Goal: Use online tool/utility: Utilize a website feature to perform a specific function

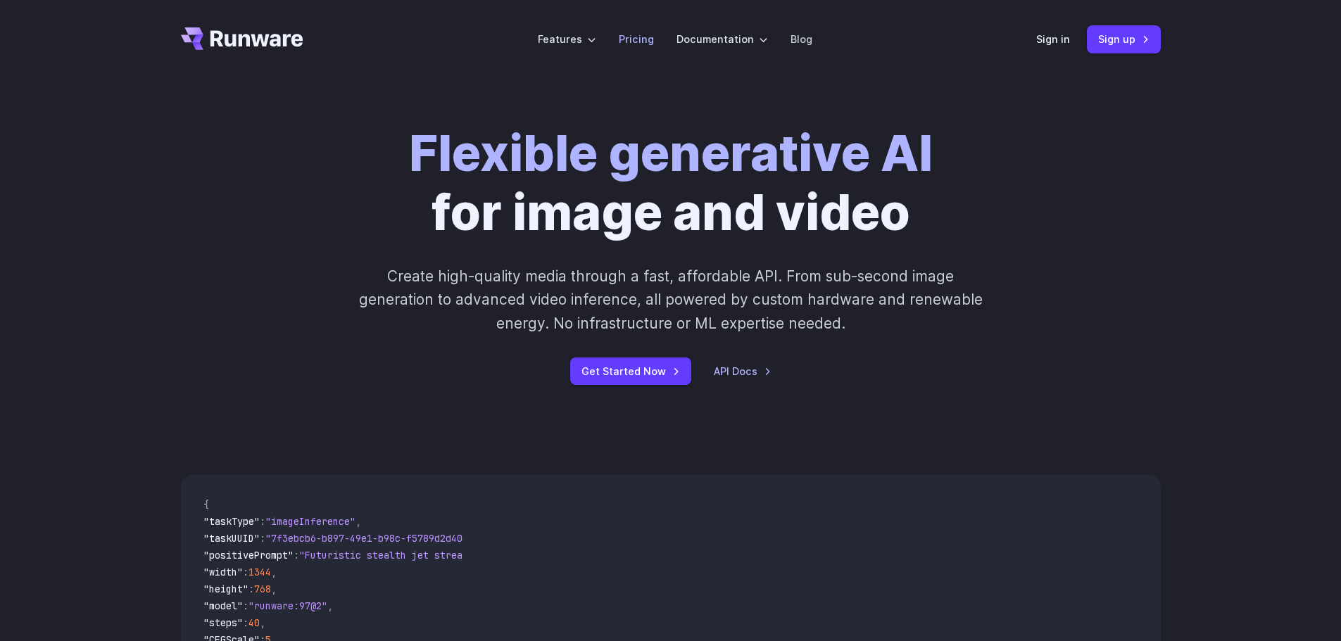
click at [660, 49] on li "Pricing" at bounding box center [637, 39] width 58 height 39
click at [645, 37] on link "Pricing" at bounding box center [636, 39] width 35 height 16
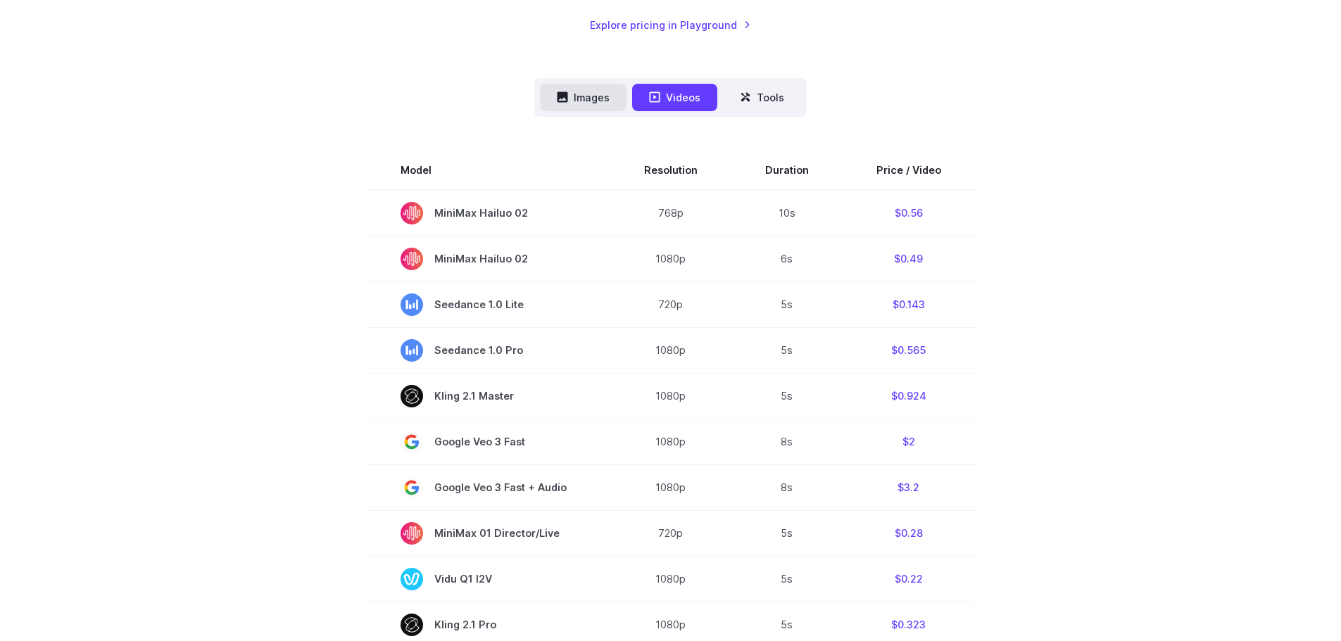
scroll to position [333, 0]
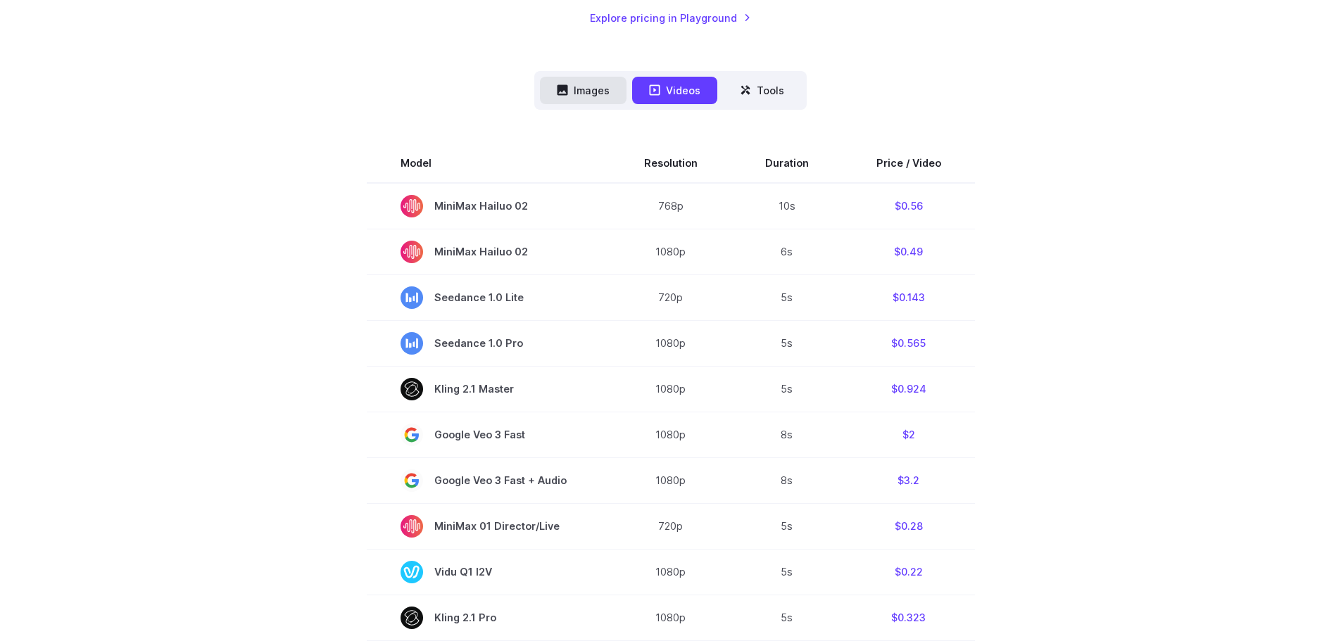
click at [594, 87] on button "Images" at bounding box center [583, 90] width 87 height 27
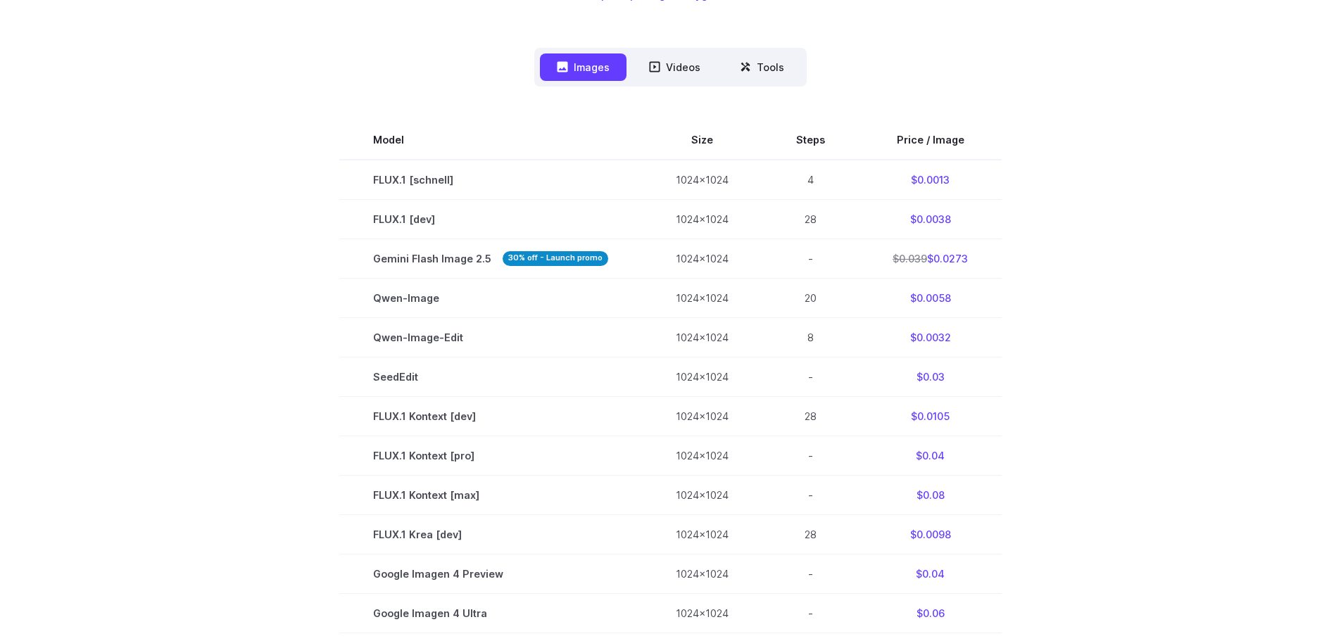
scroll to position [459, 0]
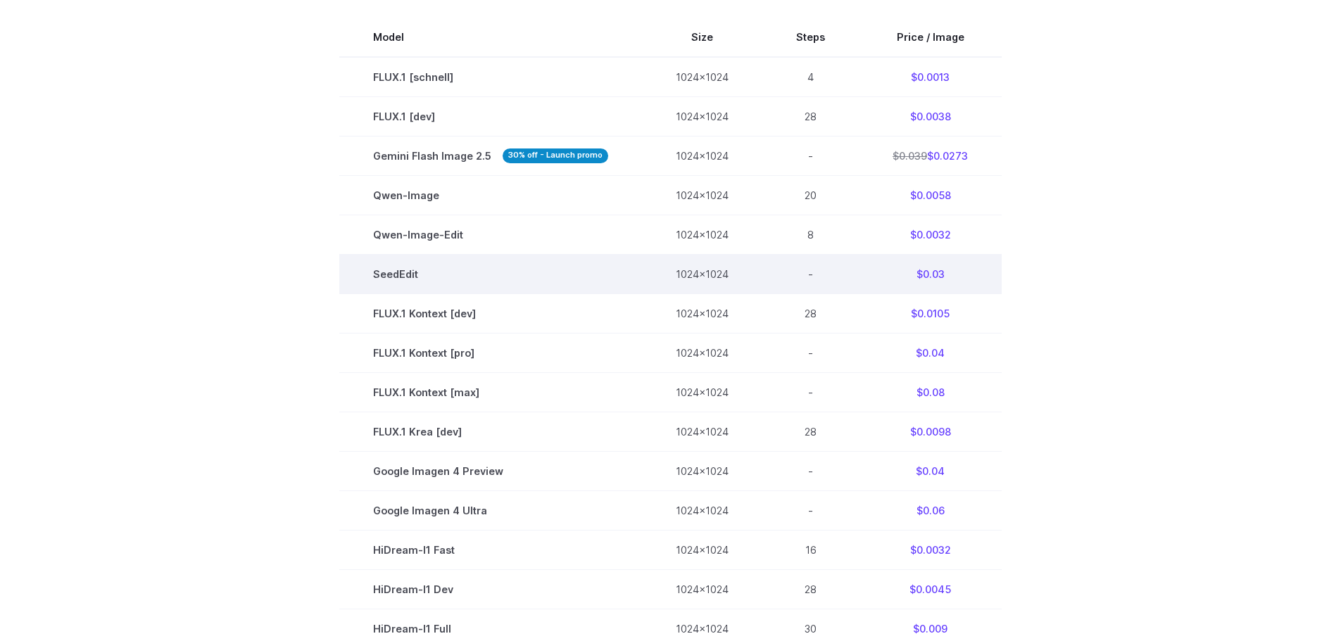
click at [400, 275] on td "SeedEdit" at bounding box center [490, 274] width 303 height 39
copy td "SeedEdit"
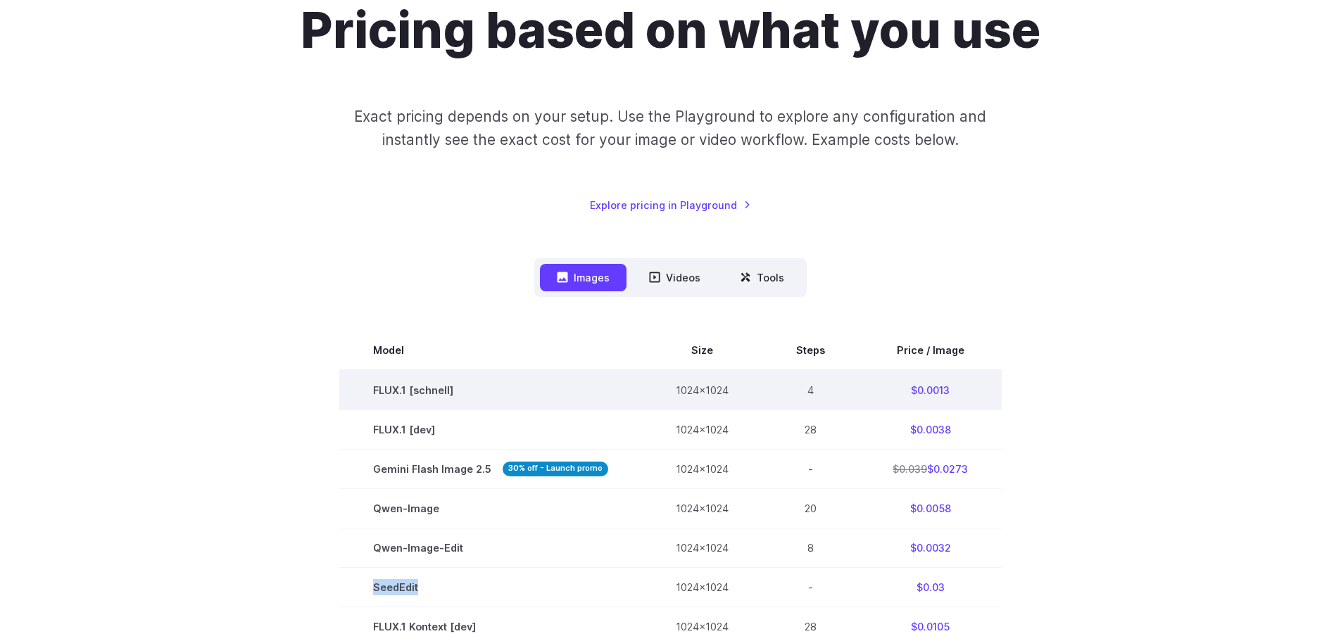
scroll to position [0, 0]
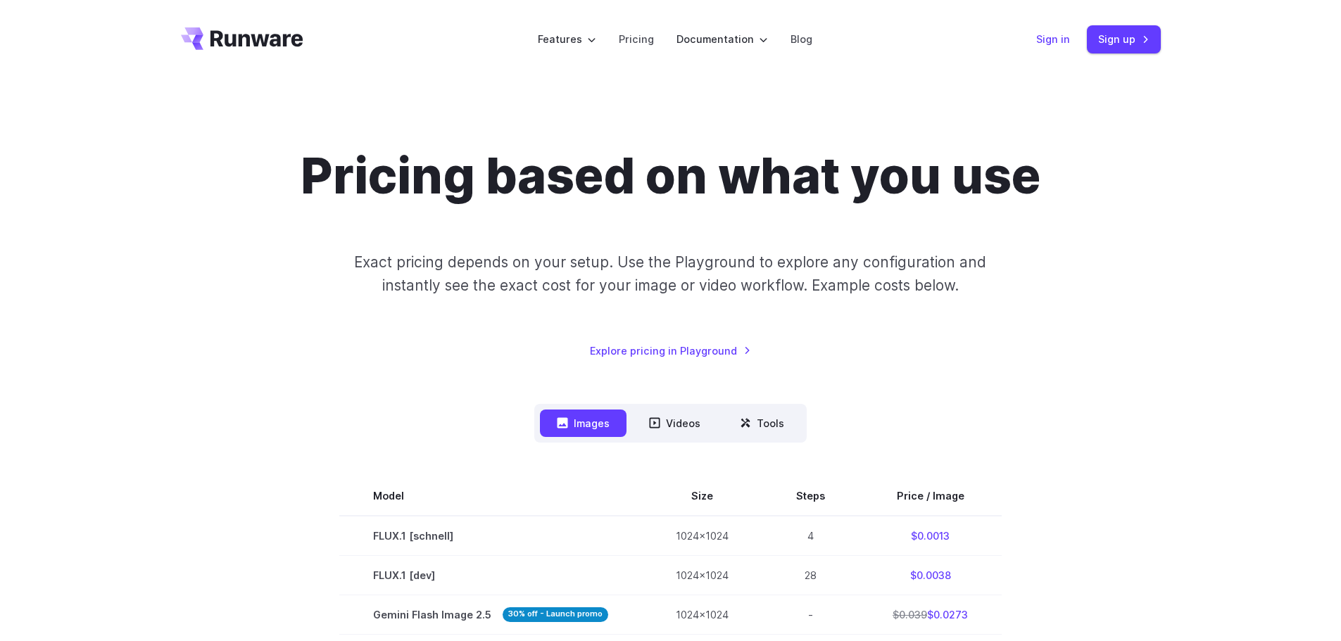
click at [1051, 34] on link "Sign in" at bounding box center [1053, 39] width 34 height 16
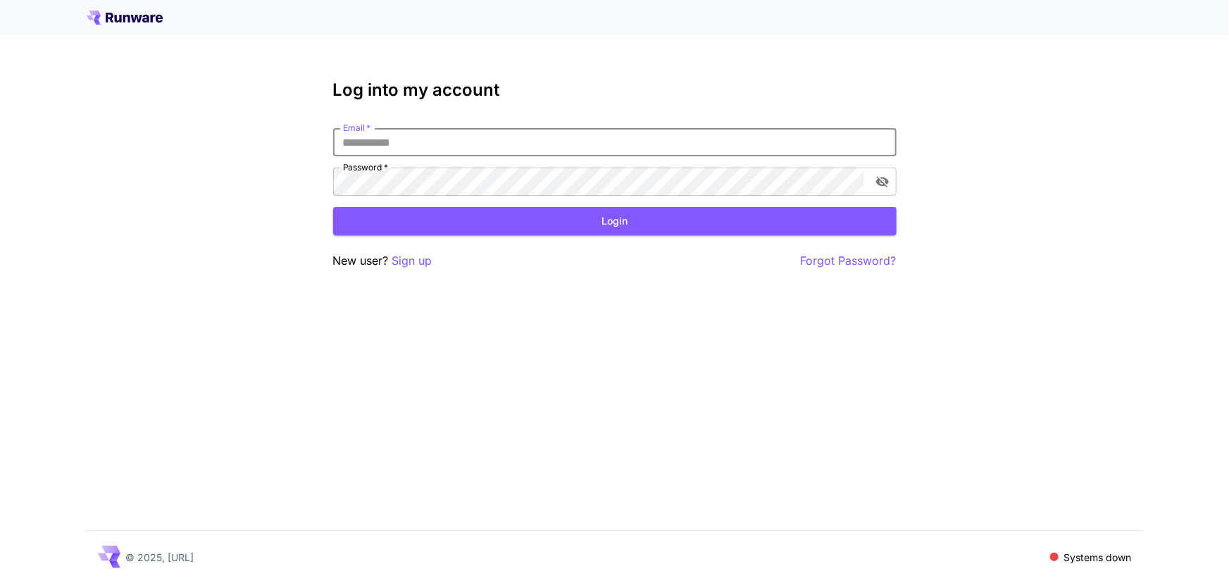
click at [432, 137] on input "Email   *" at bounding box center [614, 142] width 563 height 28
type input "**********"
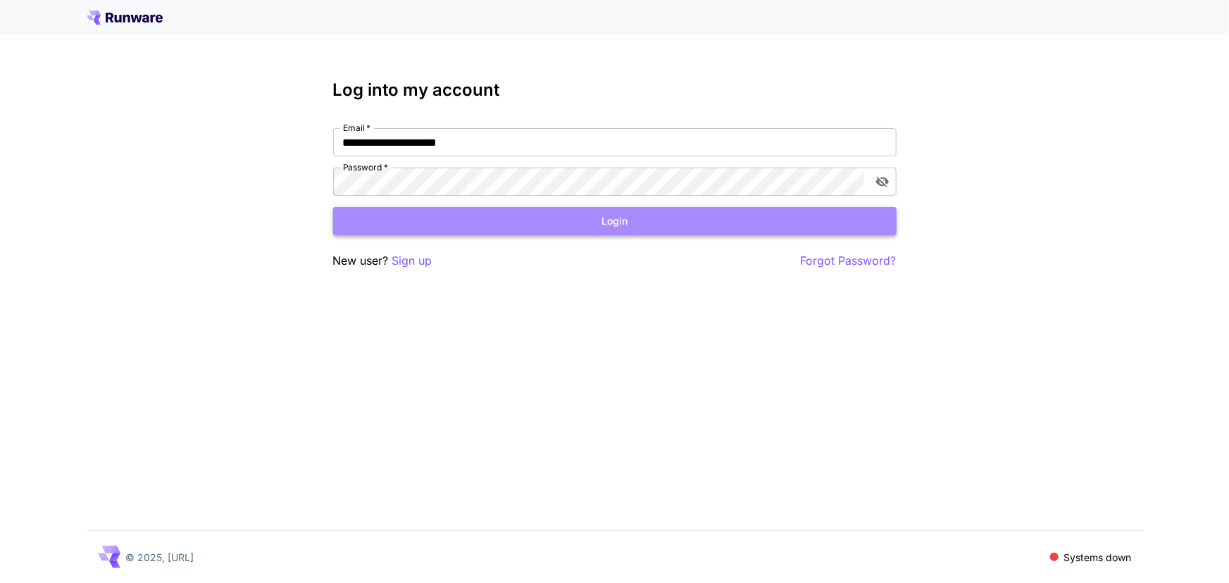
click at [545, 234] on button "Login" at bounding box center [614, 221] width 563 height 29
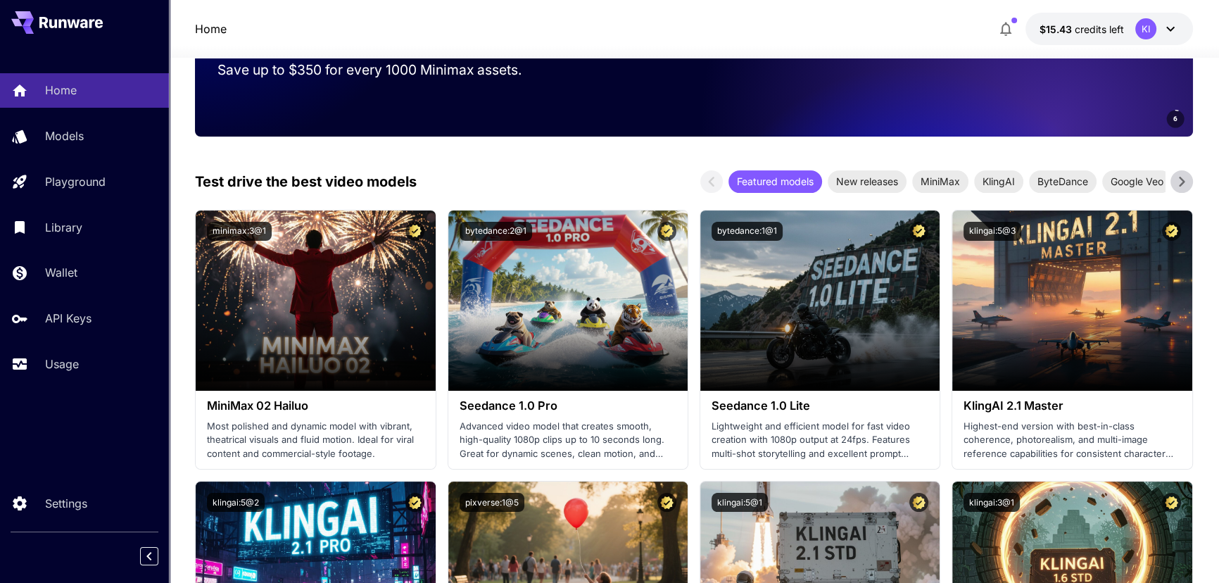
scroll to position [234, 0]
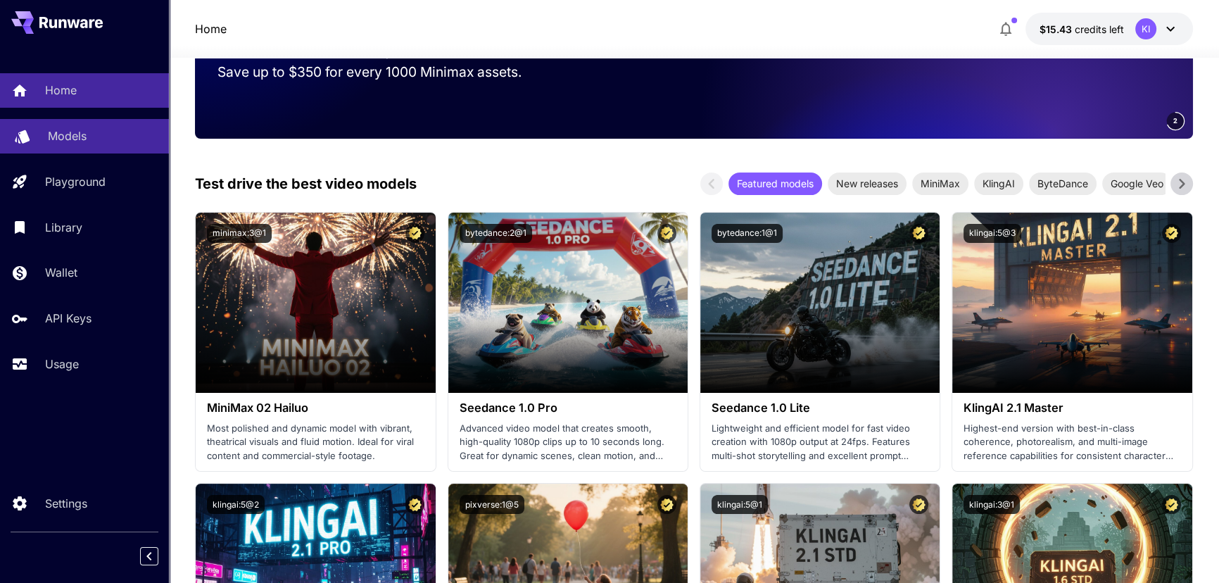
click at [55, 130] on p "Models" at bounding box center [67, 135] width 39 height 17
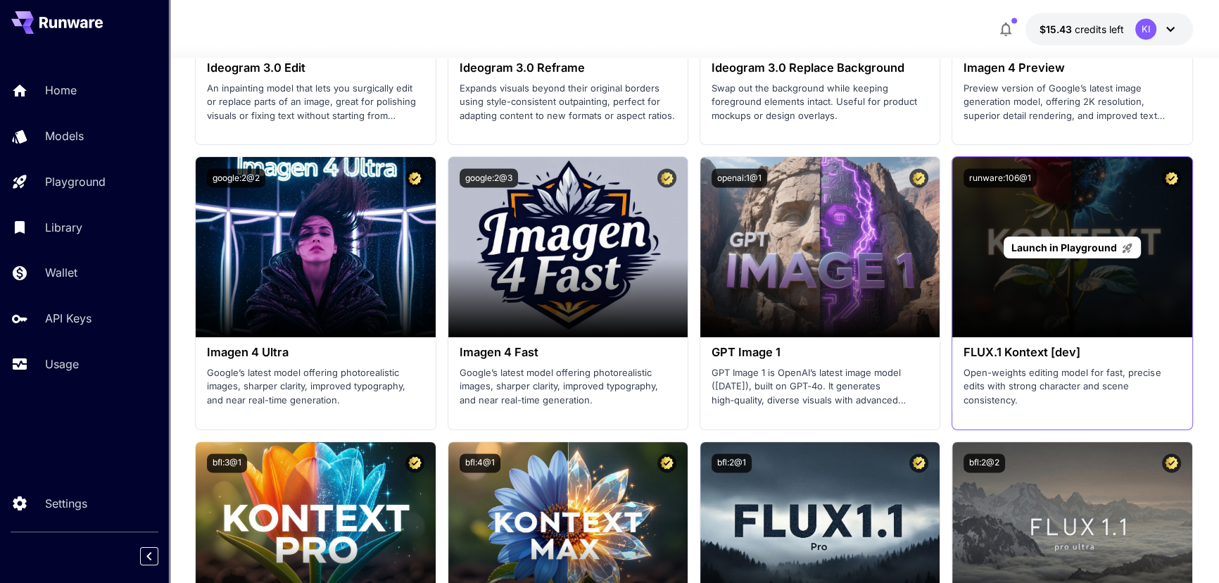
scroll to position [2551, 0]
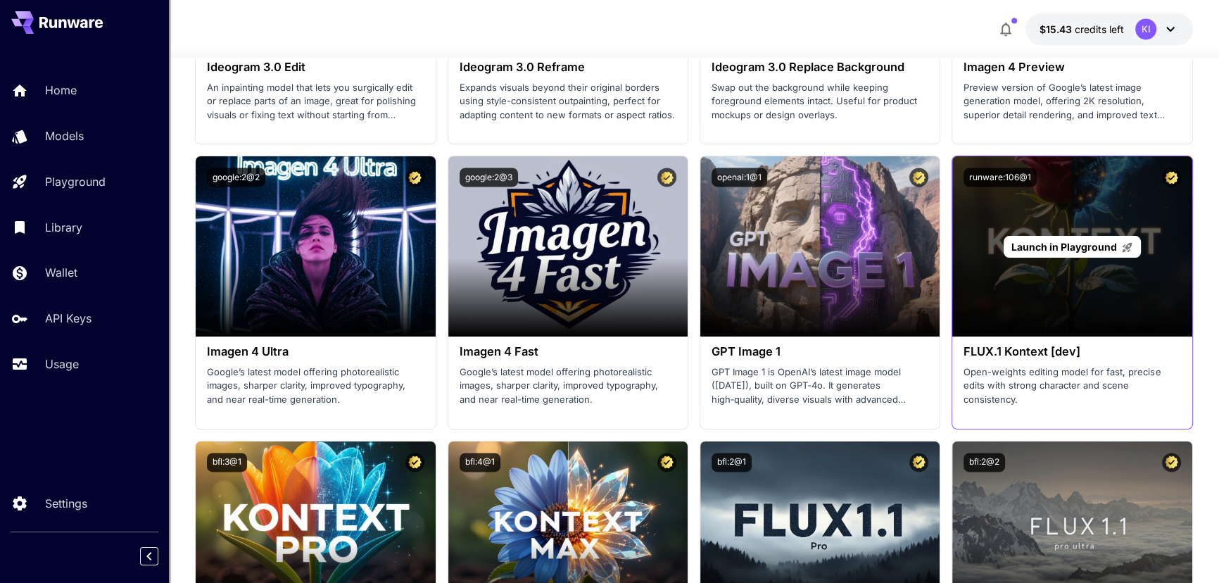
click at [1070, 251] on p "Launch in Playground" at bounding box center [1073, 246] width 122 height 15
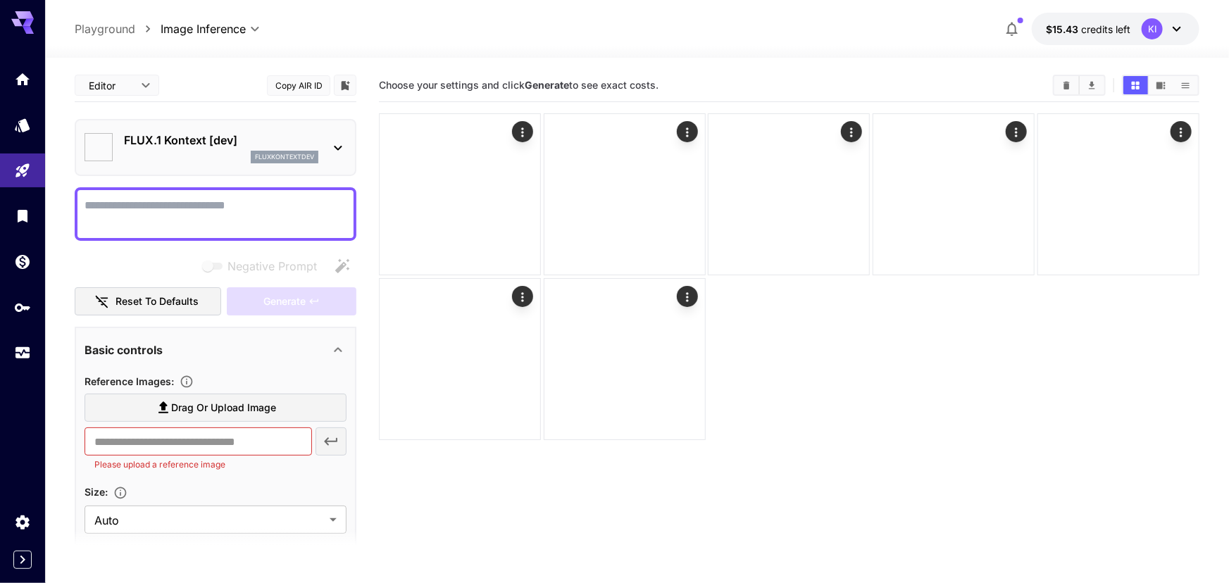
type input "*******"
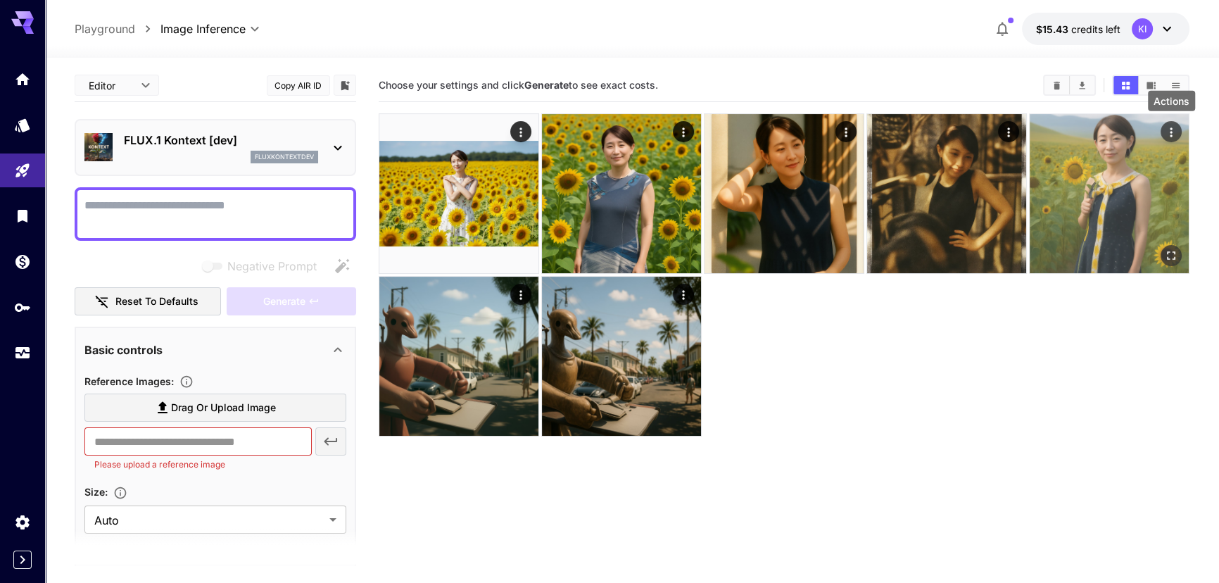
drag, startPoint x: 1169, startPoint y: 124, endPoint x: 1186, endPoint y: 144, distance: 26.1
click at [1186, 144] on img at bounding box center [1109, 193] width 159 height 159
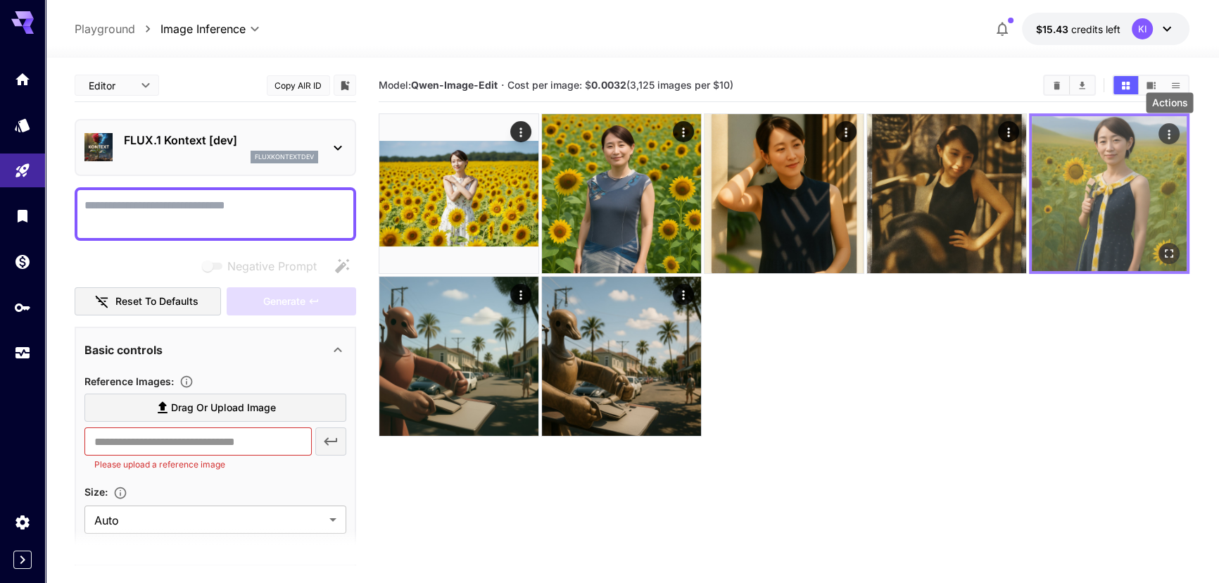
click at [1169, 134] on icon "Actions" at bounding box center [1170, 134] width 2 height 9
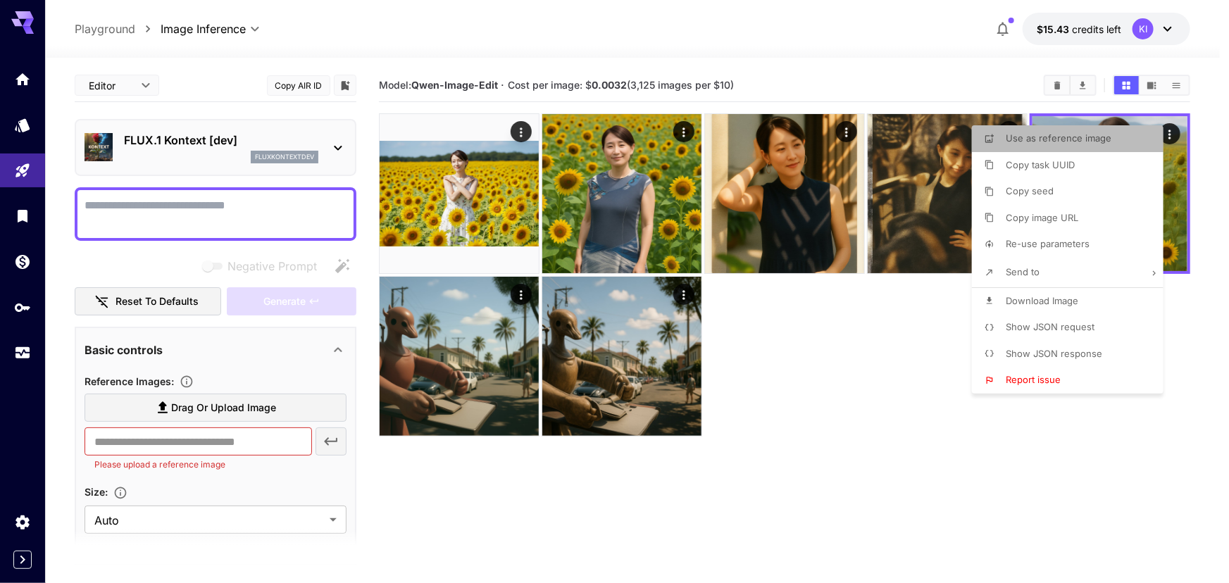
click at [1069, 140] on span "Use as reference image" at bounding box center [1058, 137] width 106 height 11
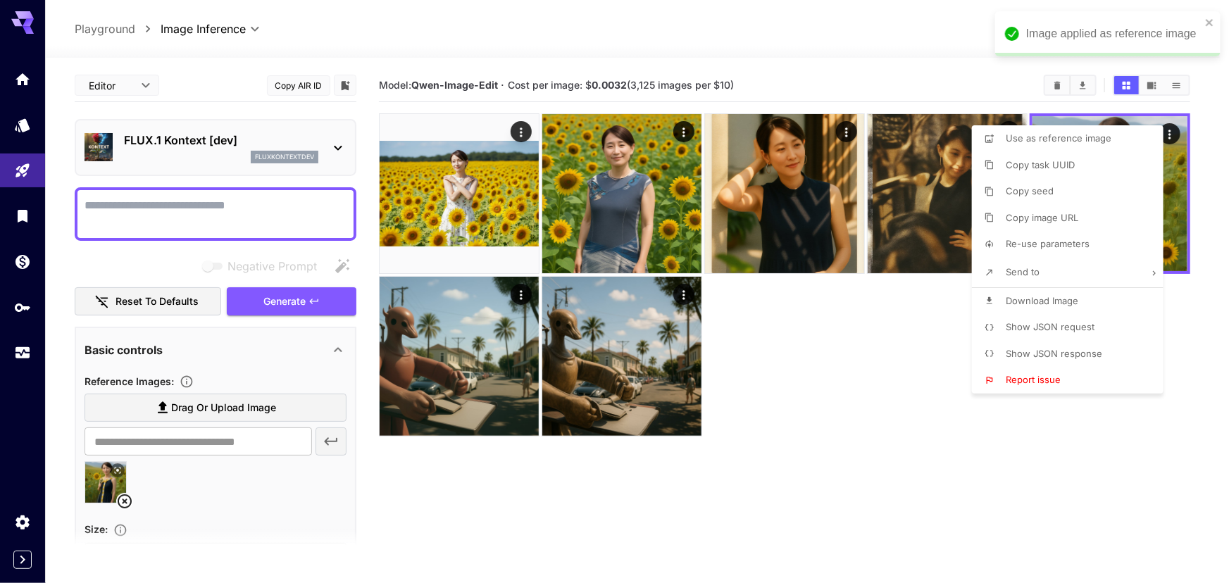
click at [249, 206] on div at bounding box center [614, 291] width 1229 height 583
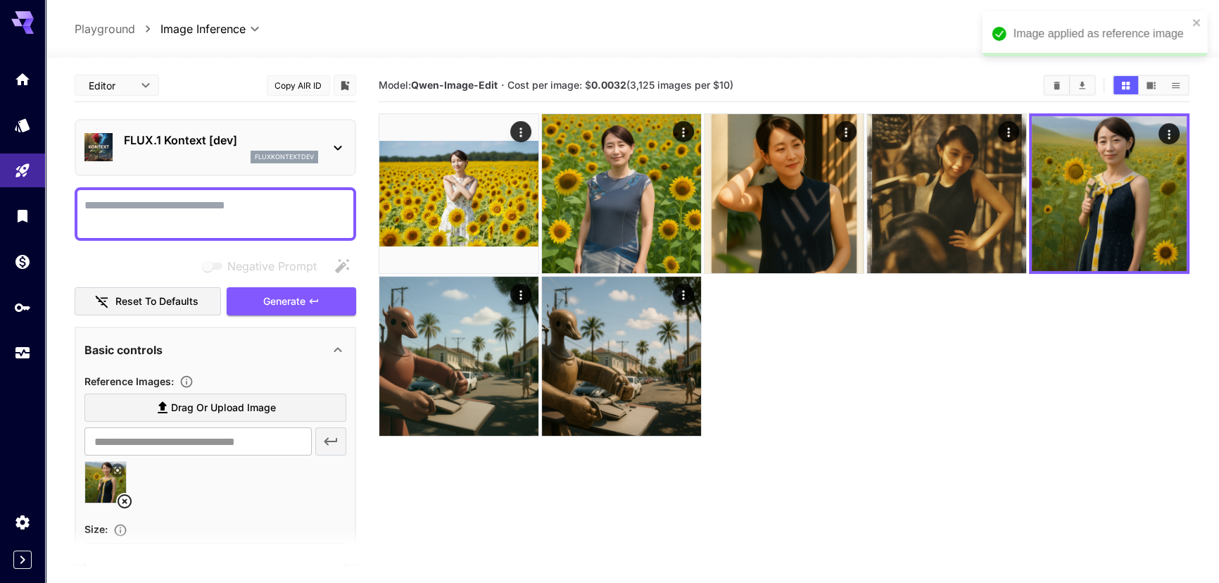
click at [225, 206] on textarea "Negative Prompt" at bounding box center [215, 214] width 262 height 34
type textarea "*"
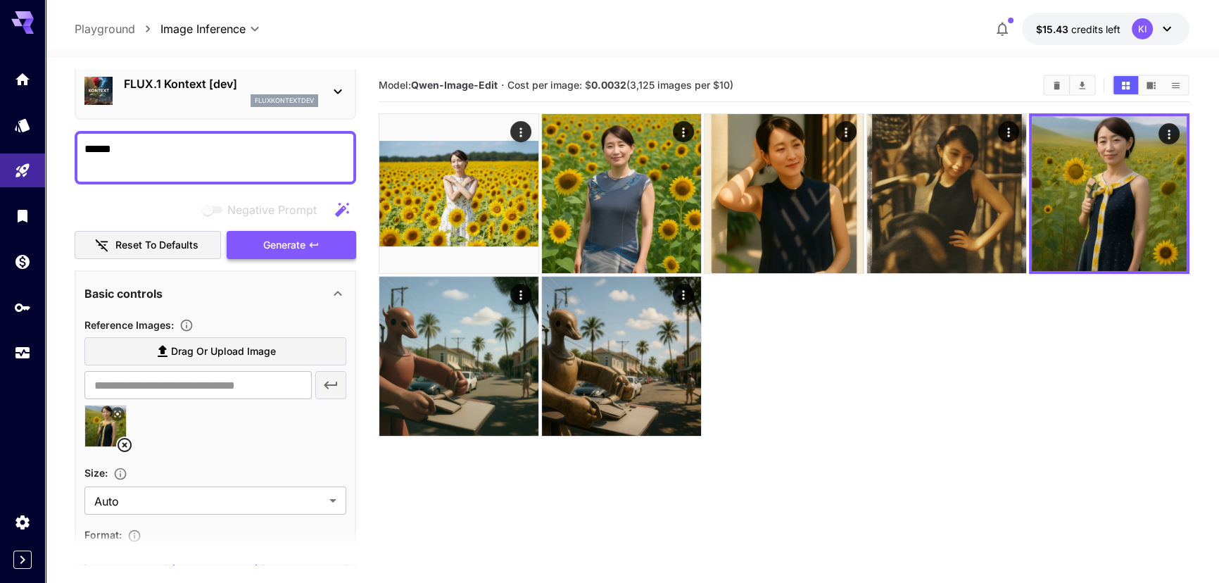
scroll to position [54, 0]
click at [281, 255] on button "Generate" at bounding box center [292, 247] width 130 height 29
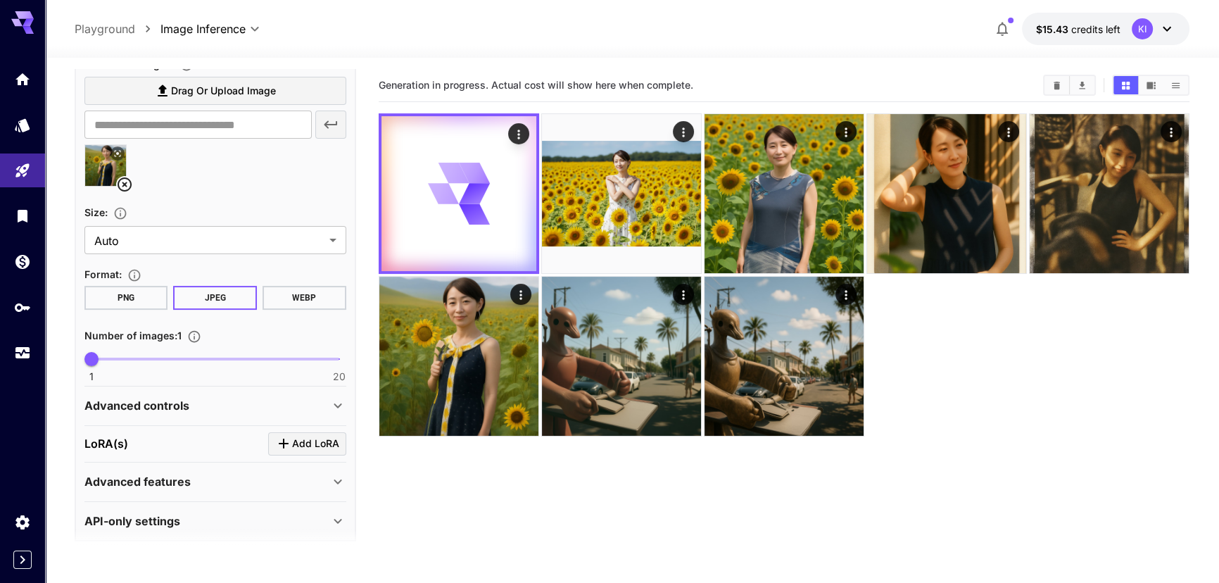
scroll to position [317, 0]
click at [173, 397] on p "Advanced controls" at bounding box center [136, 405] width 105 height 17
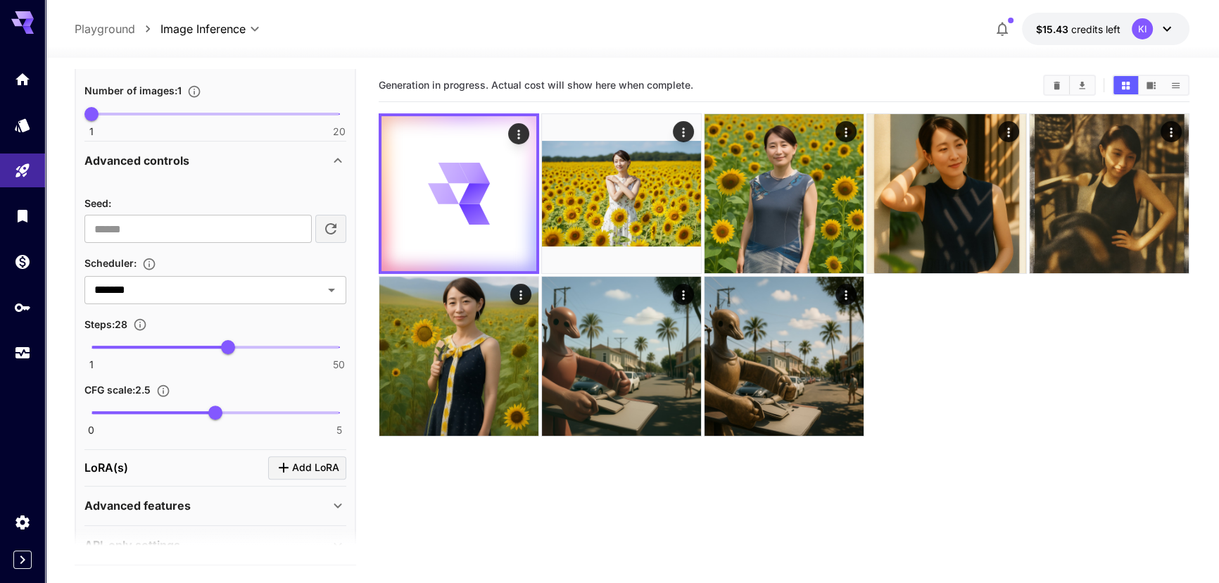
scroll to position [595, 0]
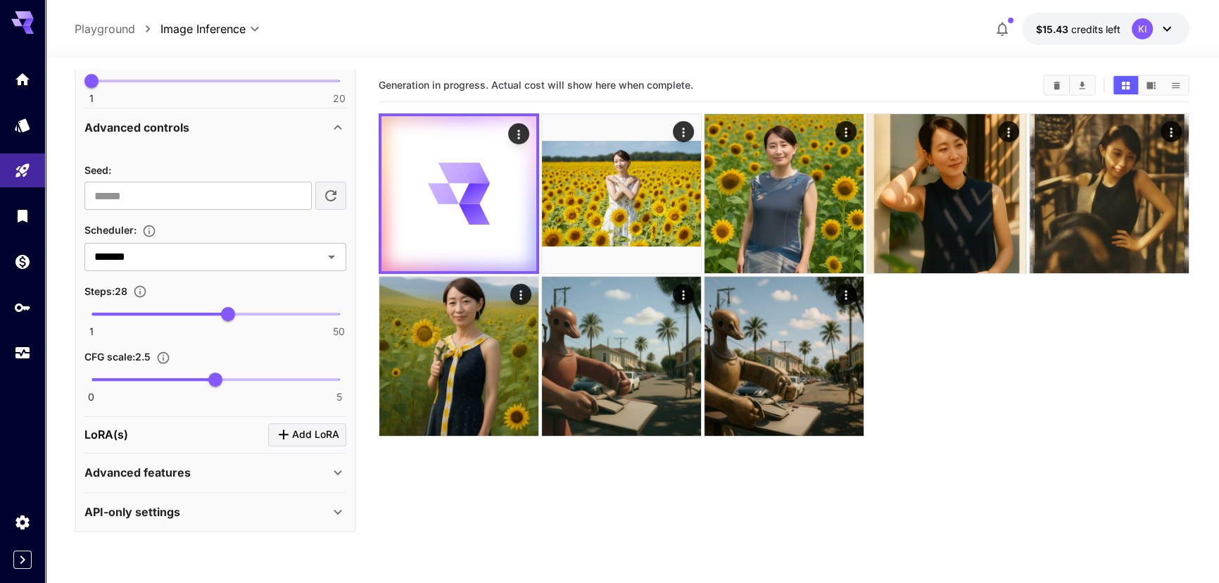
click at [153, 465] on p "Advanced features" at bounding box center [137, 472] width 106 height 17
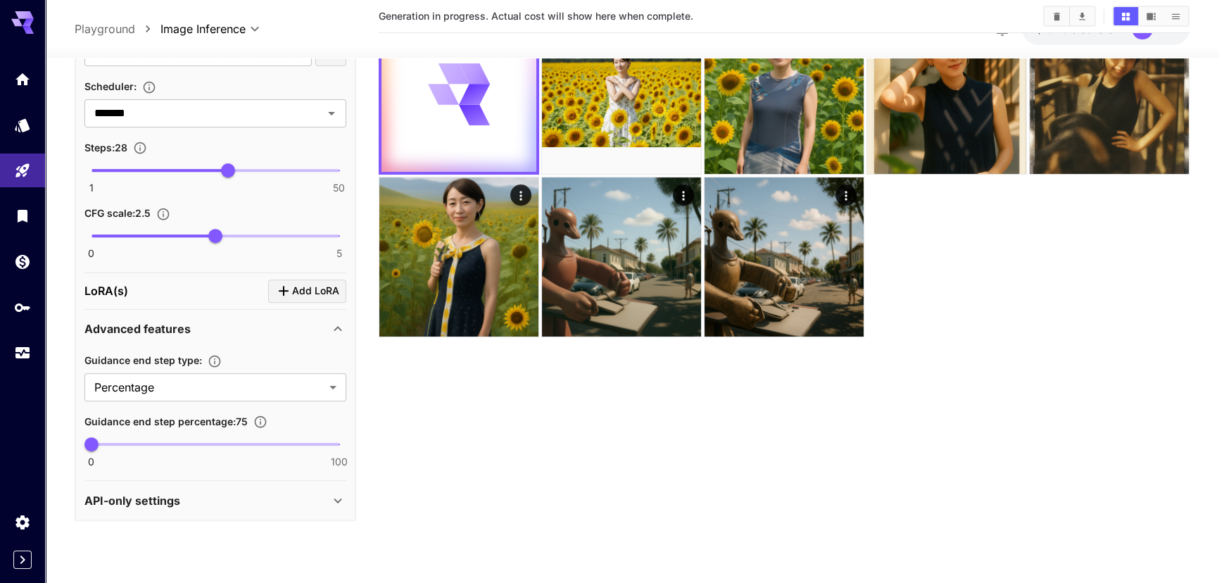
scroll to position [0, 0]
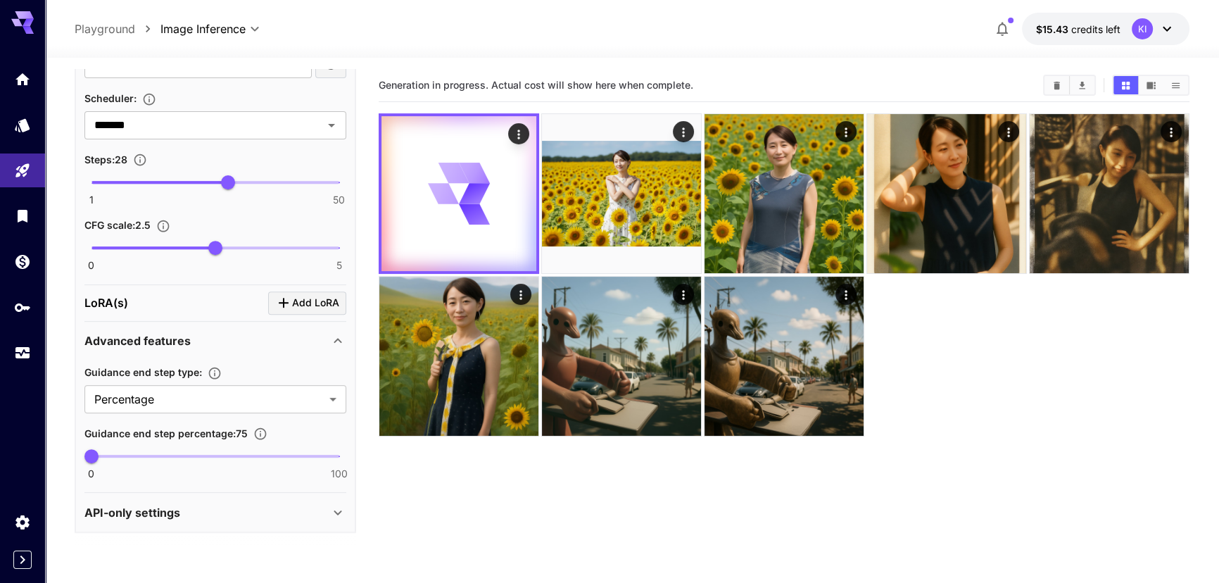
click at [250, 496] on div "API-only settings" at bounding box center [215, 513] width 262 height 34
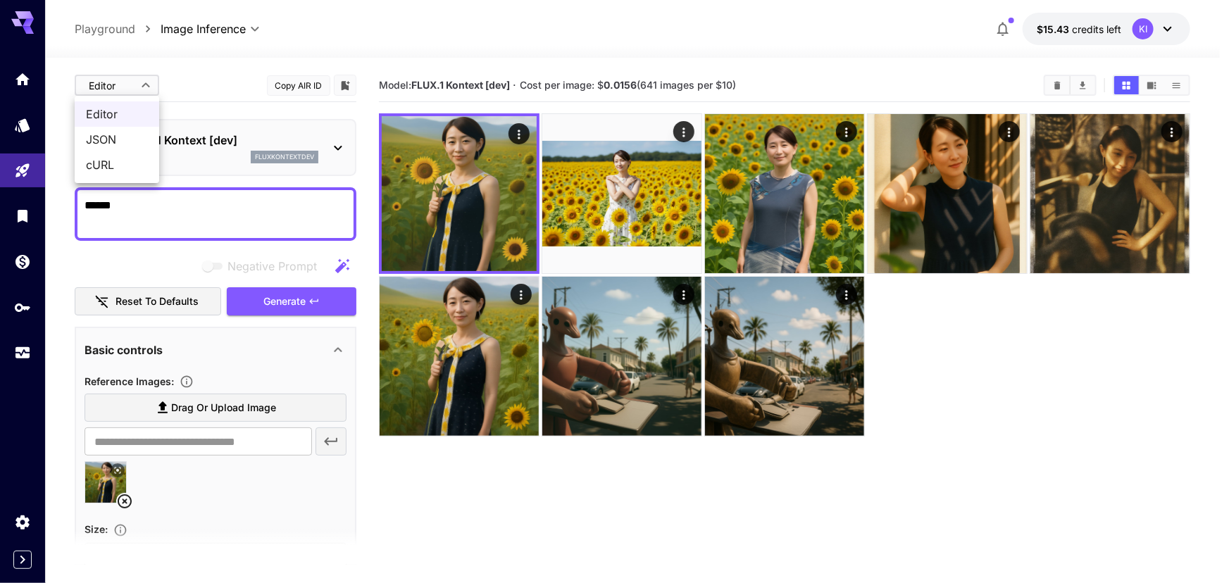
click at [118, 80] on body "**********" at bounding box center [614, 347] width 1229 height 694
click at [957, 408] on div at bounding box center [614, 291] width 1229 height 583
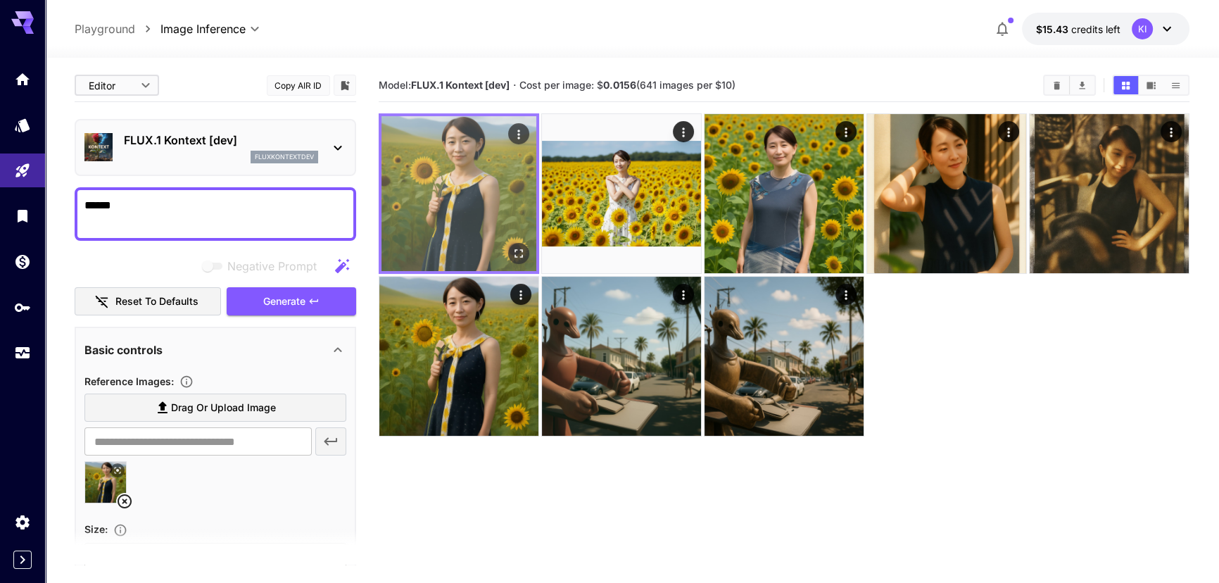
click at [458, 233] on img at bounding box center [459, 193] width 155 height 155
click at [513, 251] on icon "Open in fullscreen" at bounding box center [519, 253] width 14 height 14
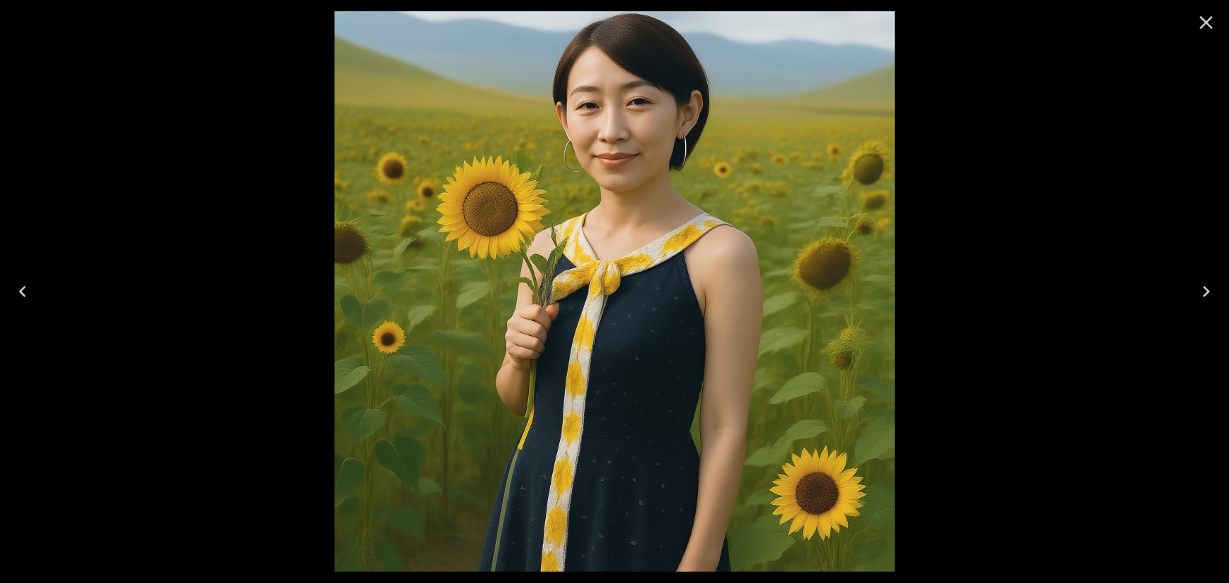
click at [1208, 20] on icon "Close" at bounding box center [1206, 22] width 13 height 13
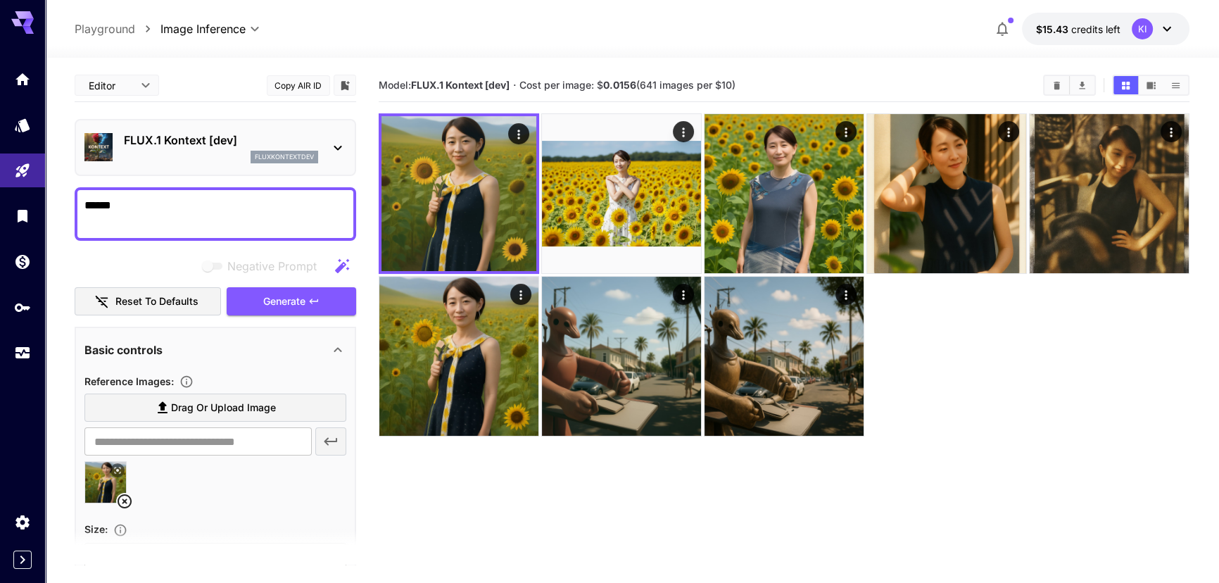
click at [284, 203] on textarea "******" at bounding box center [215, 214] width 263 height 34
drag, startPoint x: 284, startPoint y: 203, endPoint x: 70, endPoint y: 194, distance: 213.5
click at [70, 194] on section "**********" at bounding box center [632, 376] width 1174 height 636
click at [290, 296] on span "Generate" at bounding box center [284, 302] width 42 height 18
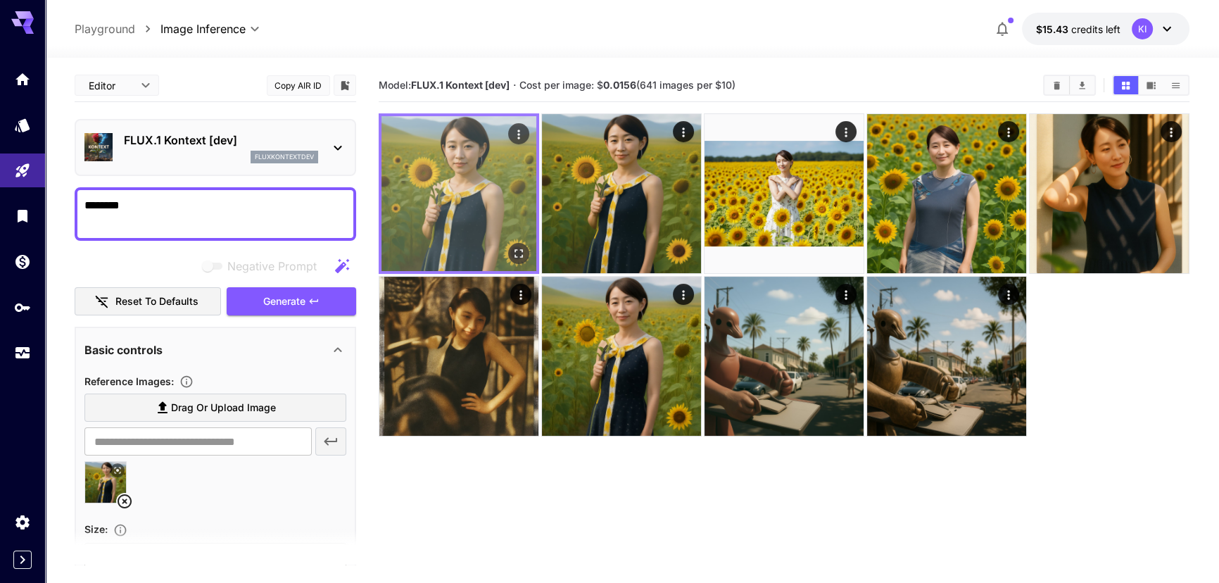
click at [465, 213] on img at bounding box center [459, 193] width 155 height 155
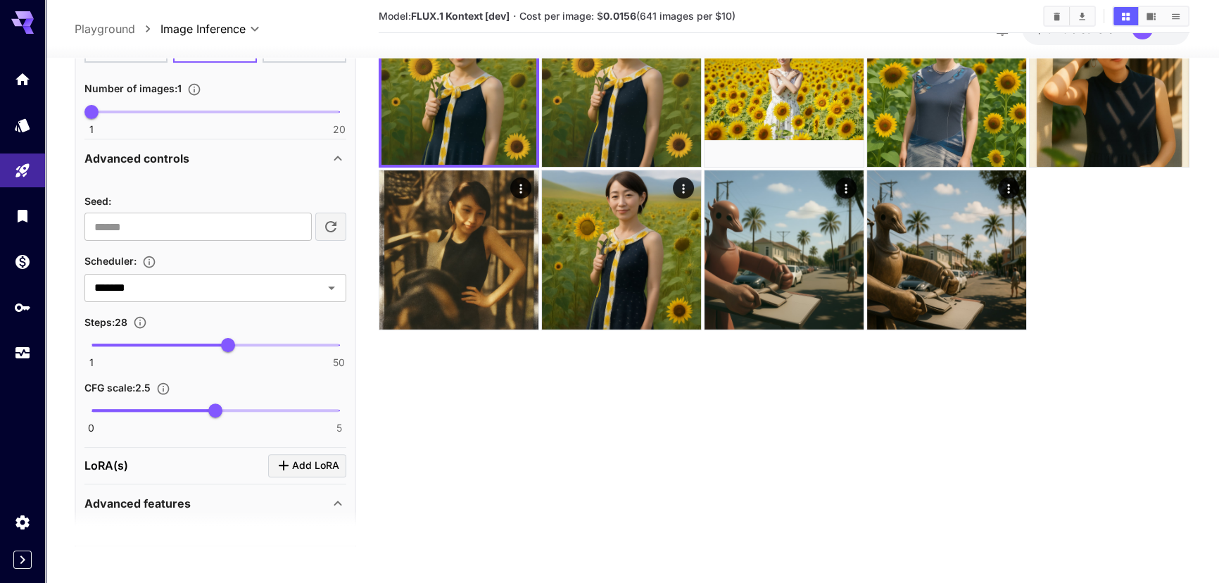
scroll to position [111, 0]
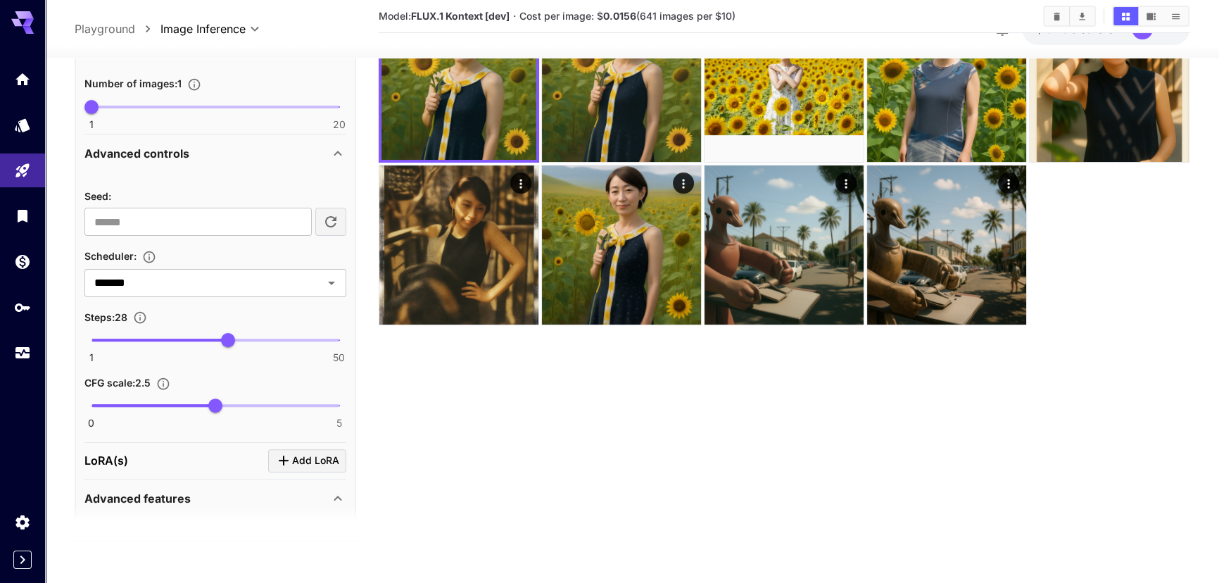
click at [213, 482] on div "Advanced features" at bounding box center [215, 499] width 262 height 34
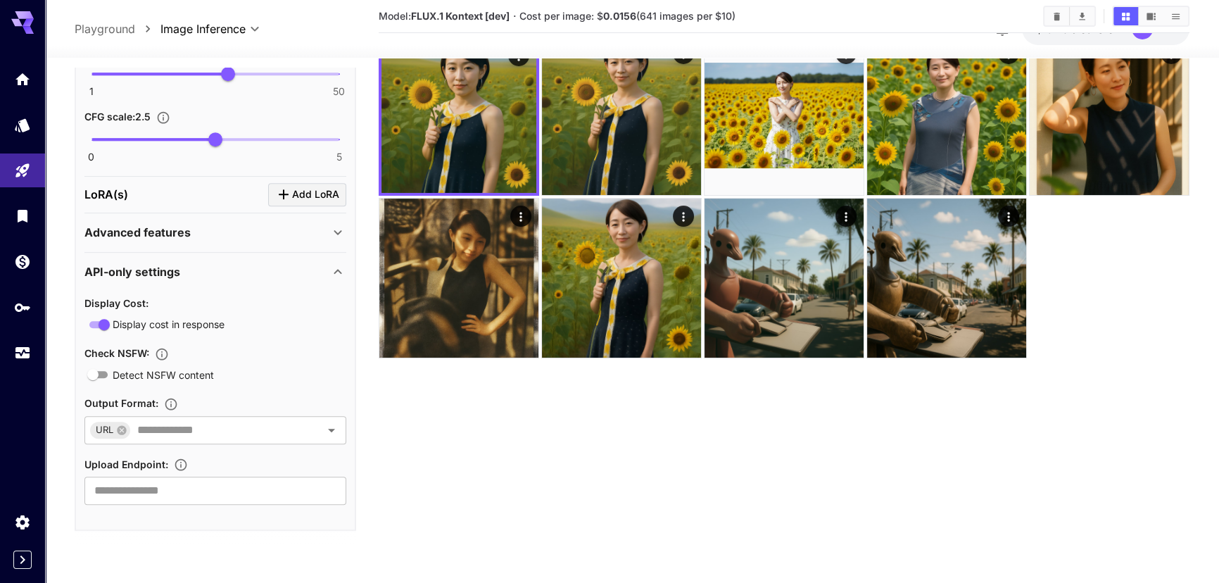
scroll to position [0, 0]
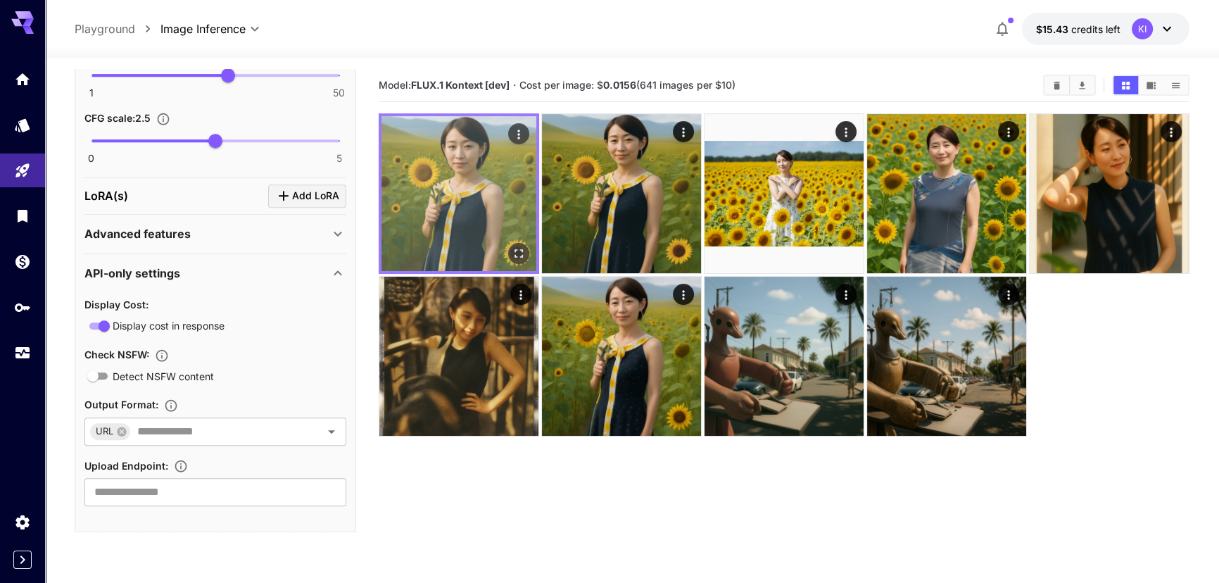
click at [451, 201] on img at bounding box center [459, 193] width 155 height 155
click at [515, 252] on icon "Open in fullscreen" at bounding box center [519, 253] width 8 height 8
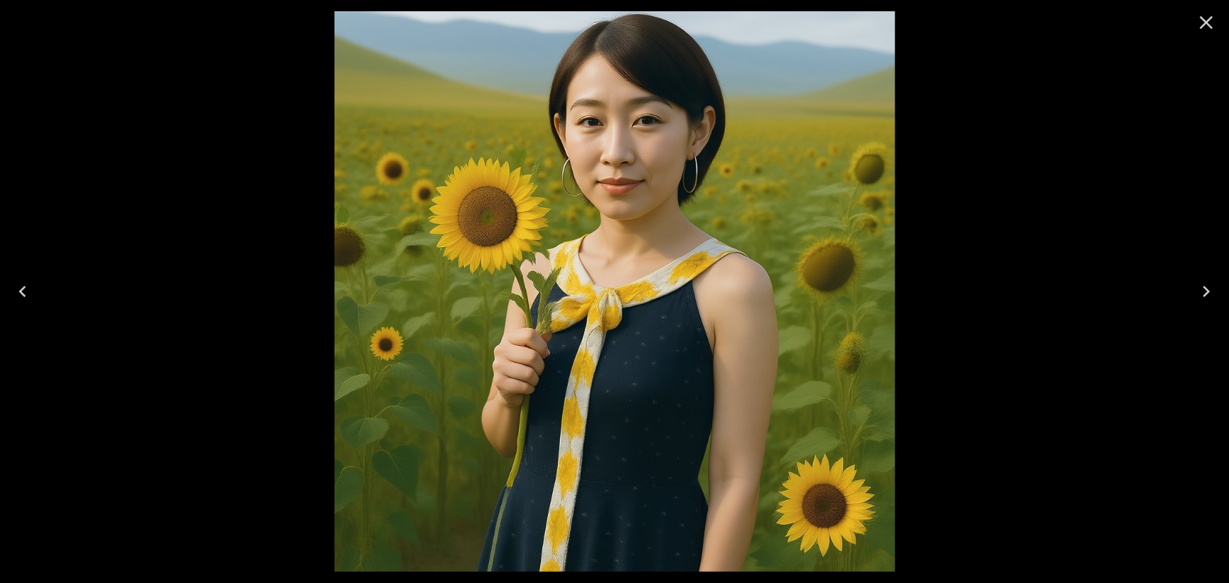
click at [1201, 26] on icon "Close" at bounding box center [1206, 22] width 13 height 13
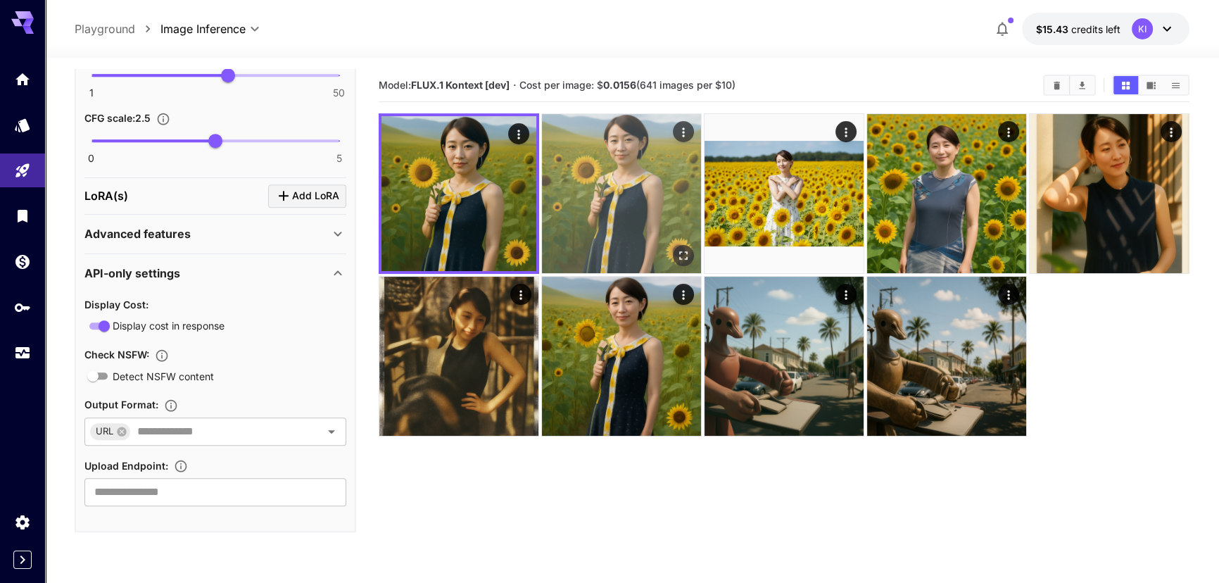
scroll to position [1, 0]
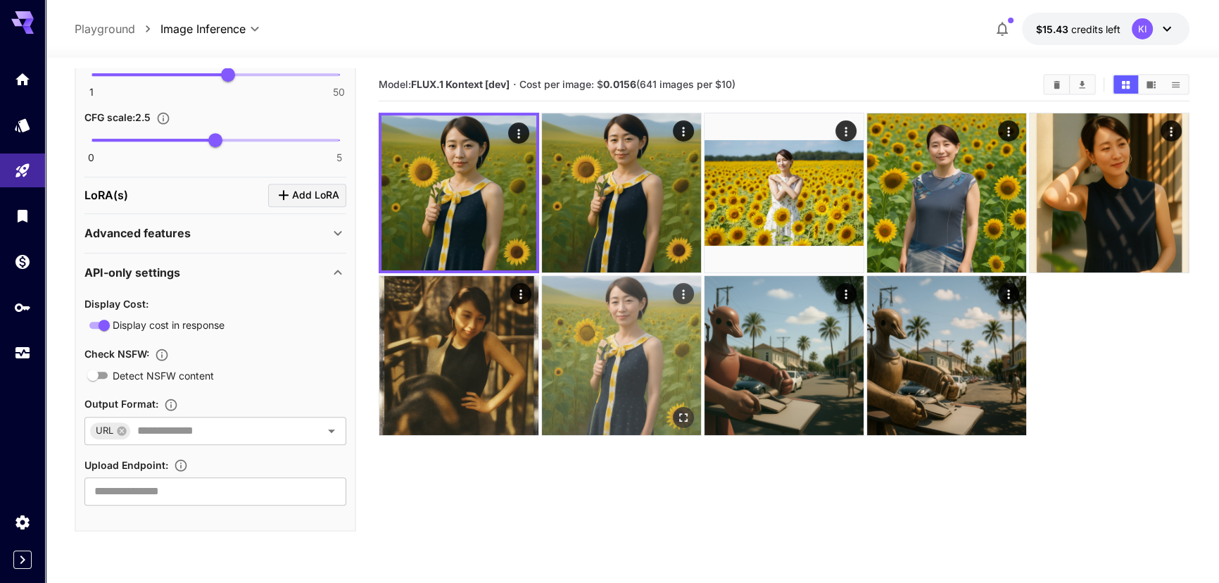
click at [607, 331] on img at bounding box center [621, 355] width 159 height 159
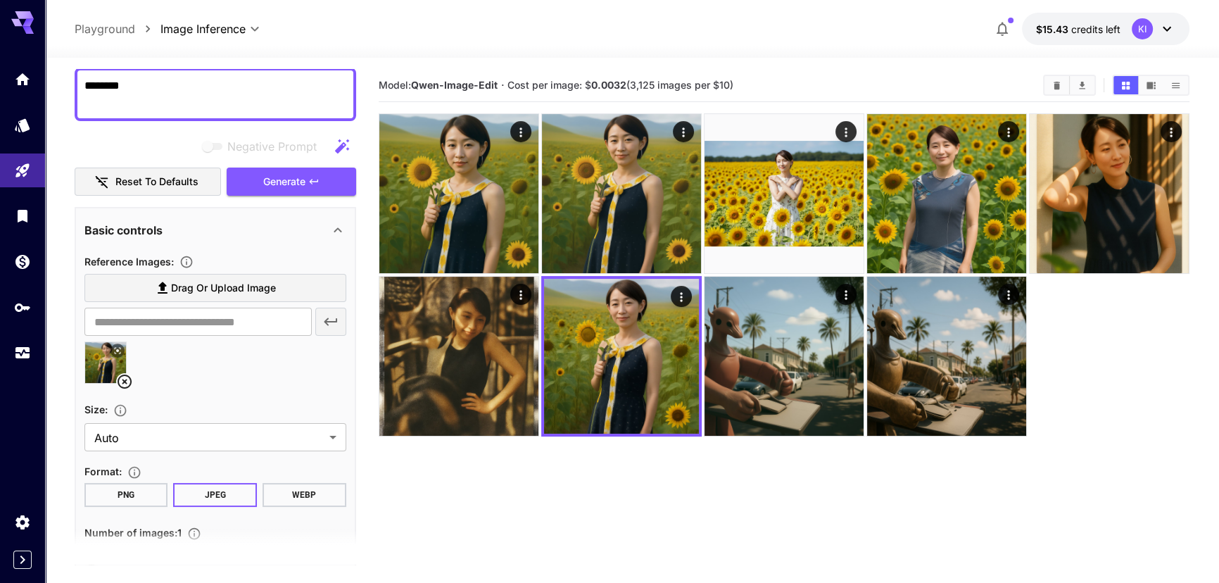
scroll to position [0, 0]
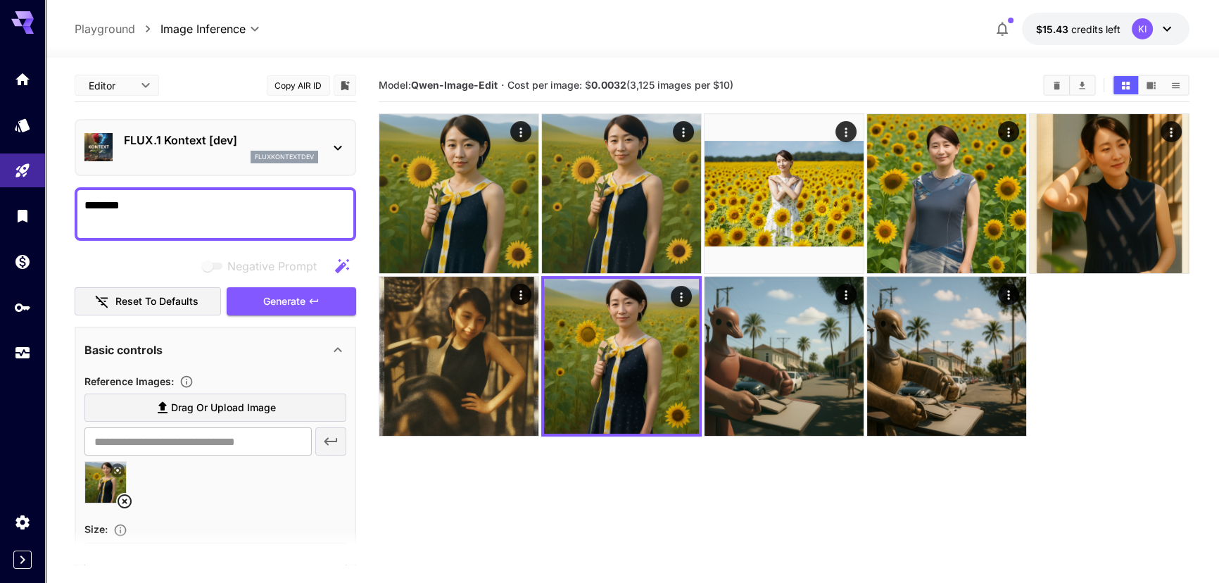
drag, startPoint x: 174, startPoint y: 177, endPoint x: 139, endPoint y: 215, distance: 52.3
click at [139, 215] on textarea "********" at bounding box center [215, 214] width 263 height 34
click at [275, 301] on span "Generate" at bounding box center [284, 302] width 42 height 18
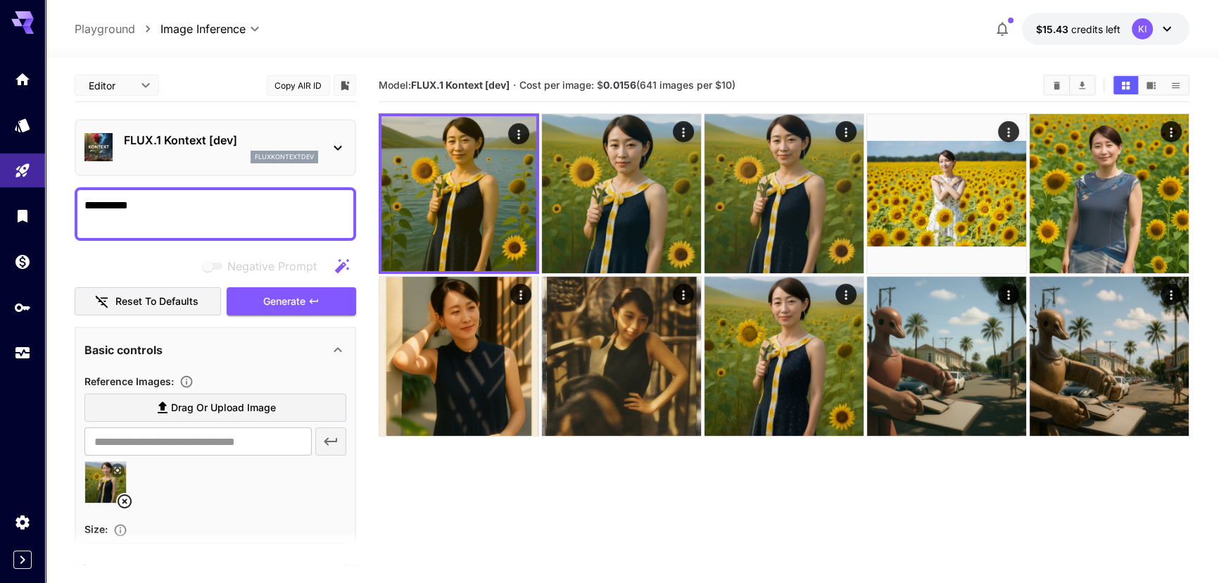
click at [296, 199] on textarea "**********" at bounding box center [215, 214] width 263 height 34
click at [161, 211] on textarea "**********" at bounding box center [215, 214] width 263 height 34
type textarea "**********"
click at [258, 295] on button "Generate" at bounding box center [292, 301] width 130 height 29
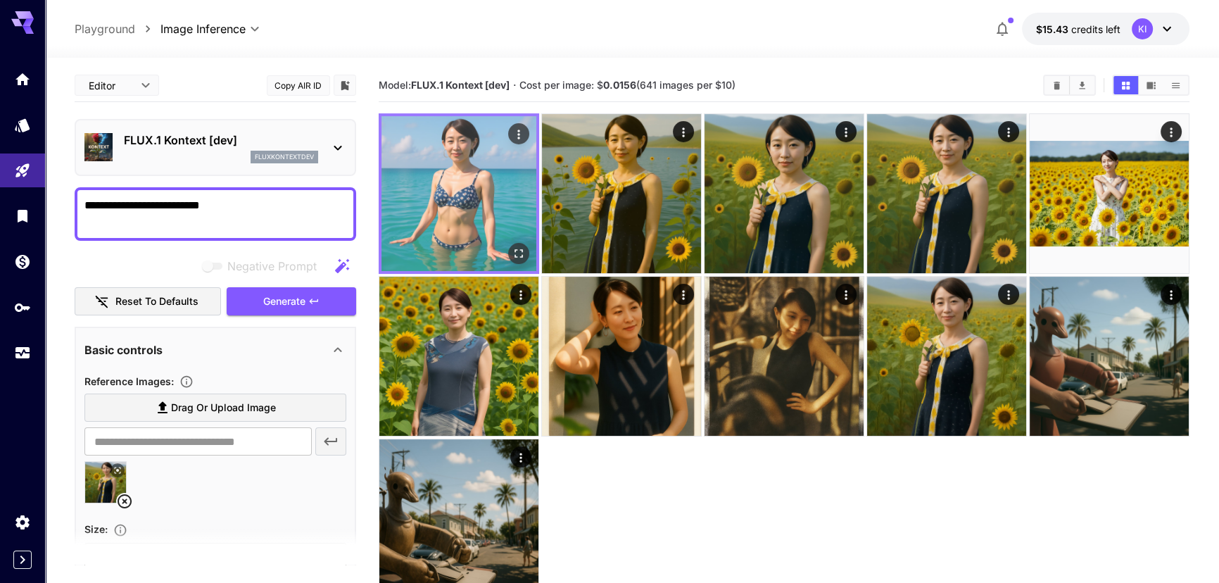
click at [515, 252] on icon "Open in fullscreen" at bounding box center [519, 253] width 14 height 14
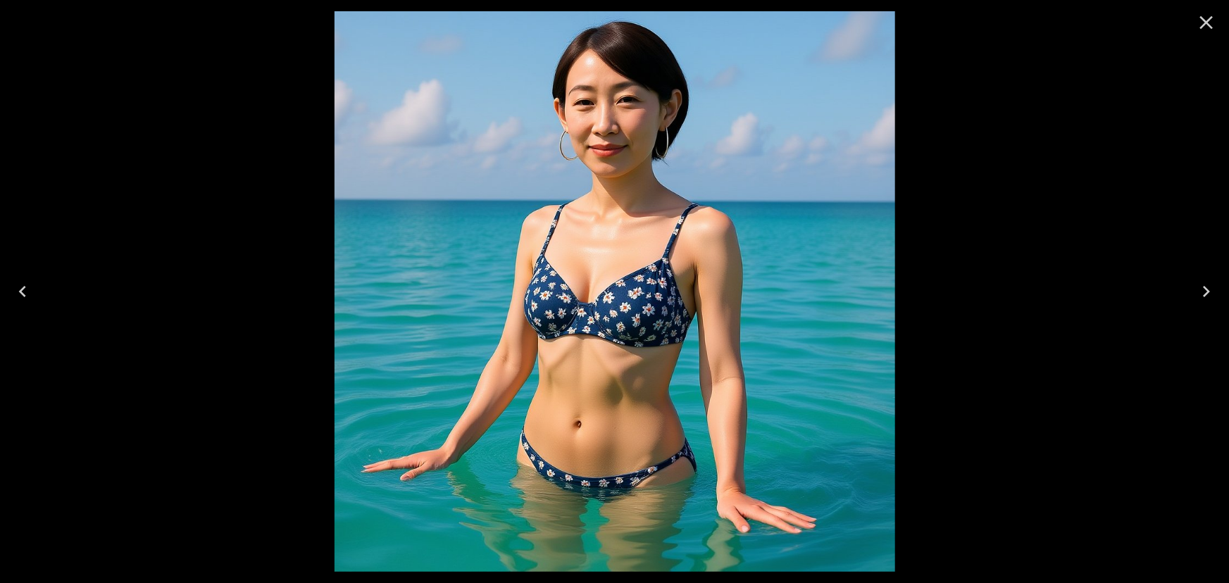
click at [1204, 14] on icon "Close" at bounding box center [1206, 22] width 23 height 23
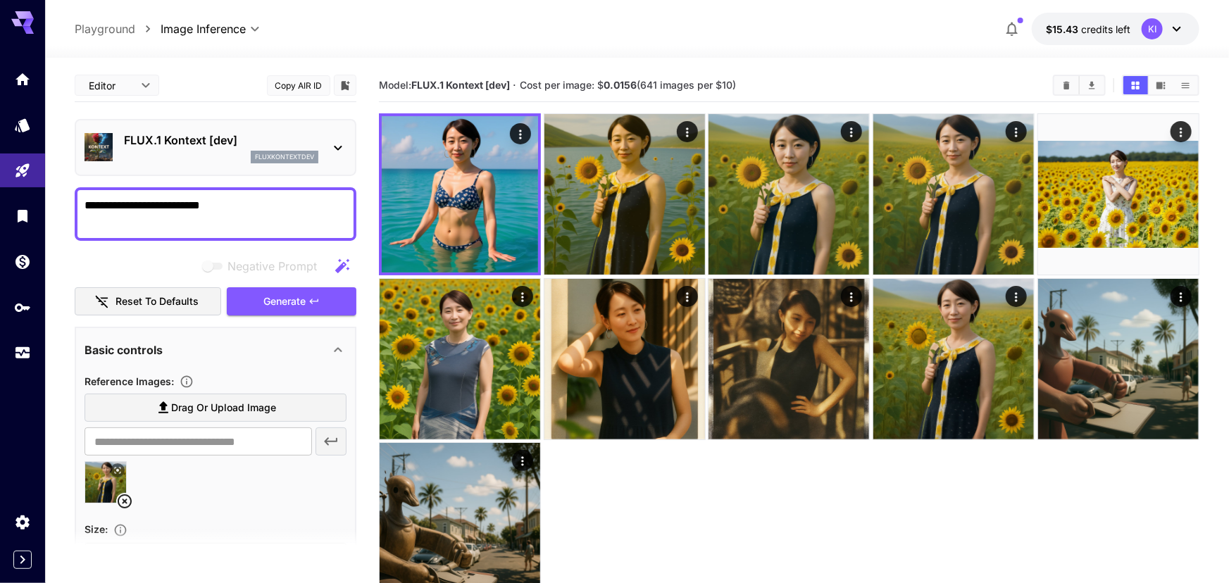
click at [117, 82] on body "**********" at bounding box center [614, 347] width 1229 height 694
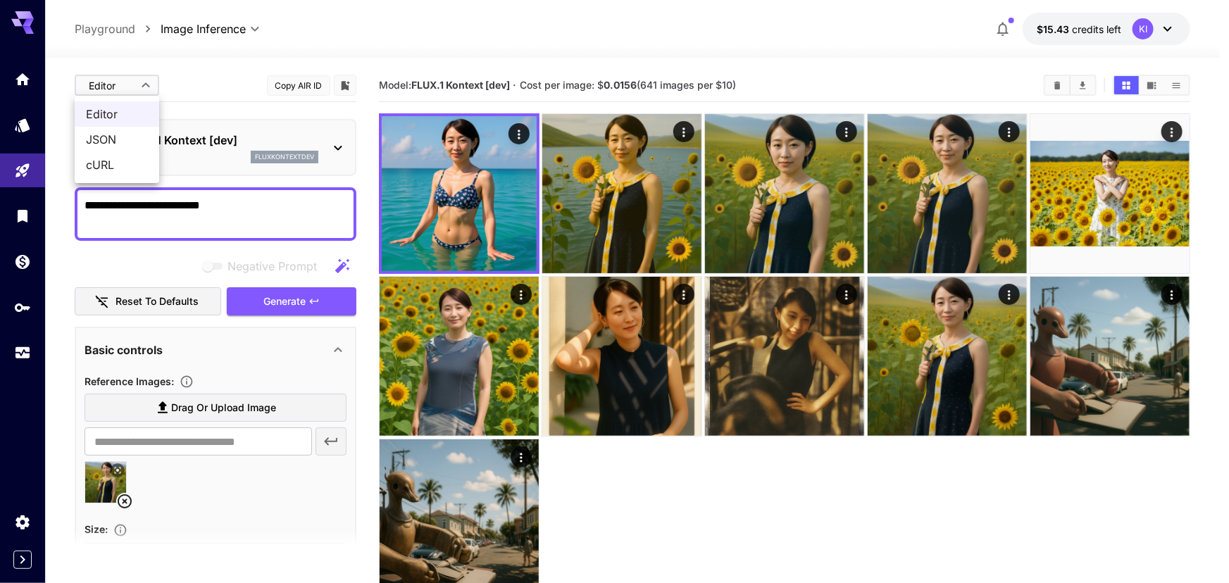
click at [111, 141] on span "JSON" at bounding box center [117, 139] width 62 height 17
type input "****"
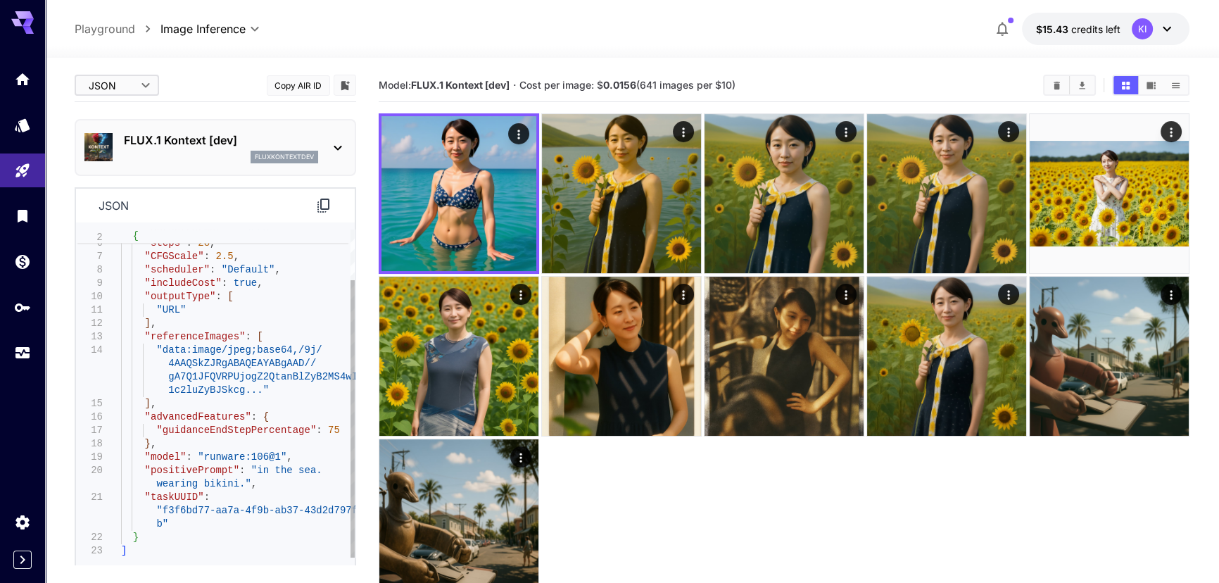
click at [285, 404] on div ""outputFormat" : "JPEG" , "steps" : 28 , "CFGScale" : 2.5 , "scheduler" : "Defa…" at bounding box center [238, 364] width 234 height 388
type textarea "**********"
